Goal: Information Seeking & Learning: Check status

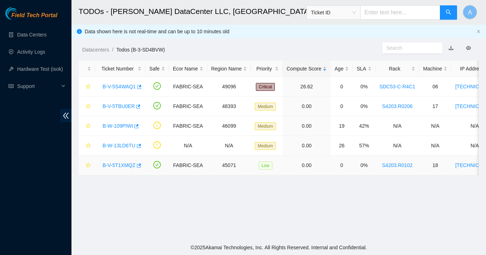
click at [128, 166] on link "B-V-5T1XMQZ" at bounding box center [119, 165] width 33 height 6
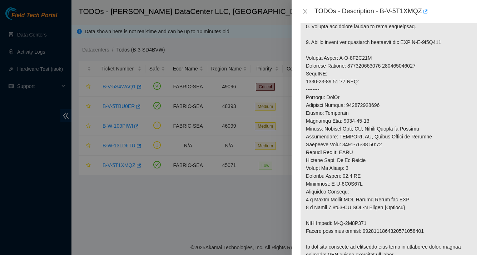
scroll to position [303, 0]
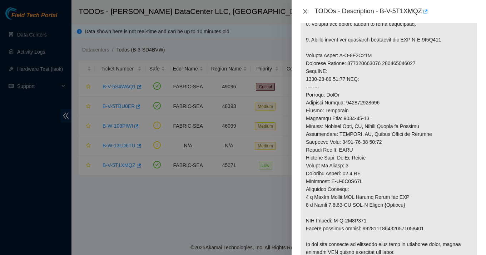
click at [306, 10] on icon "close" at bounding box center [305, 11] width 4 height 4
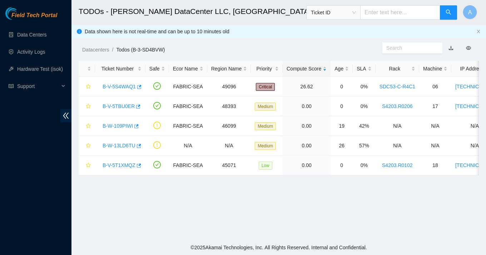
scroll to position [206, 0]
click at [124, 162] on link "B-V-5T1XMQZ" at bounding box center [119, 165] width 33 height 6
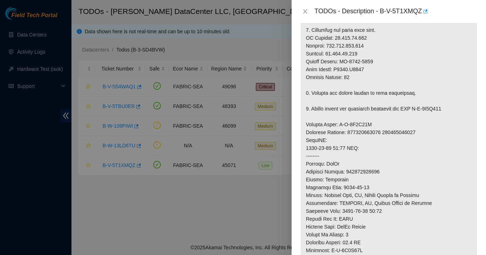
scroll to position [243, 0]
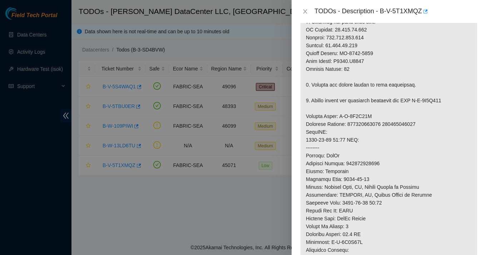
click at [370, 133] on p at bounding box center [389, 116] width 177 height 428
copy p "739263646203"
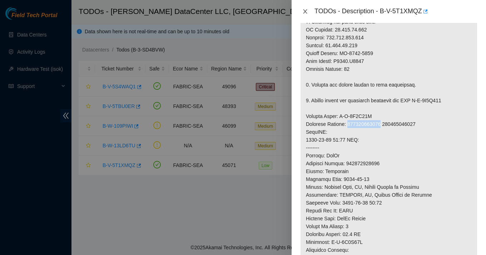
drag, startPoint x: 303, startPoint y: 11, endPoint x: 315, endPoint y: 71, distance: 60.4
click at [315, 71] on div "TODOs - Description - B-V-5T1XMQZ Problem Type Hardware Sub Type Tier 1 Rack Nu…" at bounding box center [389, 127] width 194 height 255
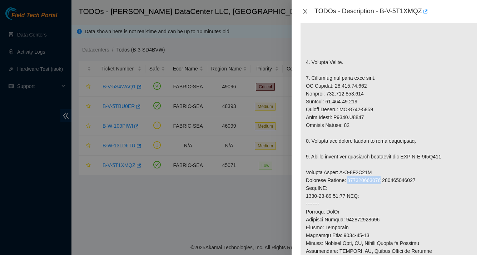
scroll to position [183, 0]
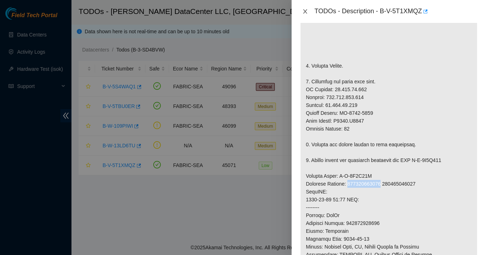
click at [305, 10] on icon "close" at bounding box center [305, 12] width 6 height 6
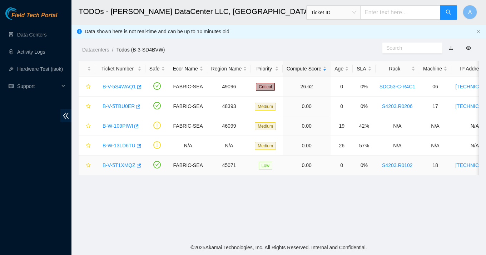
scroll to position [193, 0]
click at [279, 165] on td "Low" at bounding box center [267, 165] width 32 height 20
click at [280, 190] on main "TODOs - Sabey DataCenter LLC, Tukwila, WA Ticket ID A Data shown here is not re…" at bounding box center [278, 120] width 415 height 240
click at [274, 221] on main "TODOs - Sabey DataCenter LLC, Tukwila, WA Ticket ID A Data shown here is not re…" at bounding box center [278, 120] width 415 height 240
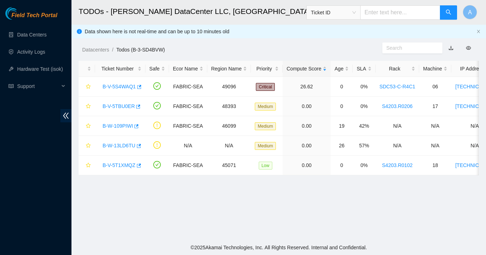
click at [274, 221] on main "TODOs - Sabey DataCenter LLC, Tukwila, WA Ticket ID A Data shown here is not re…" at bounding box center [278, 120] width 415 height 240
